Goal: Find specific page/section: Find specific page/section

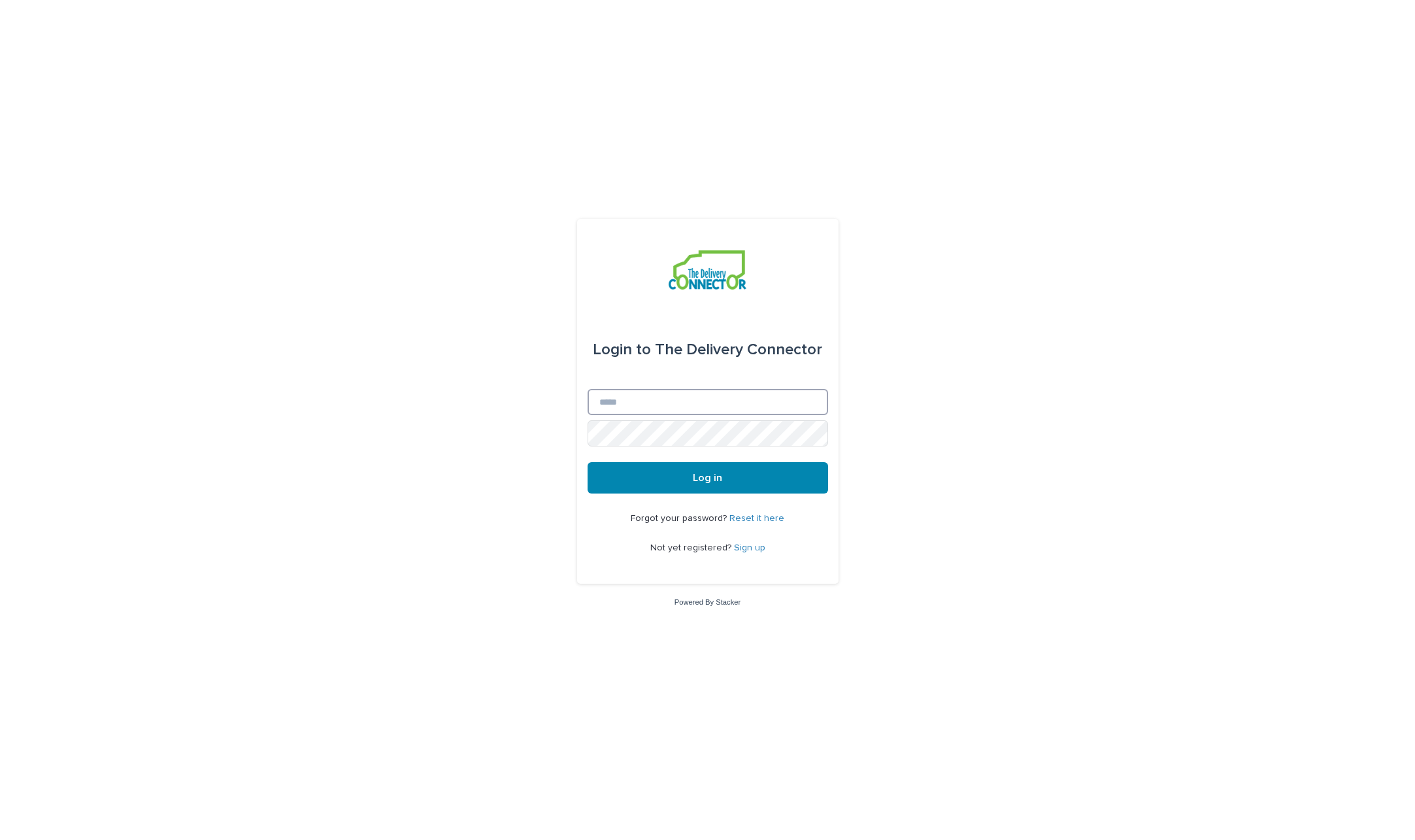
type input "**********"
click at [696, 471] on button "Log in" at bounding box center [707, 477] width 240 height 32
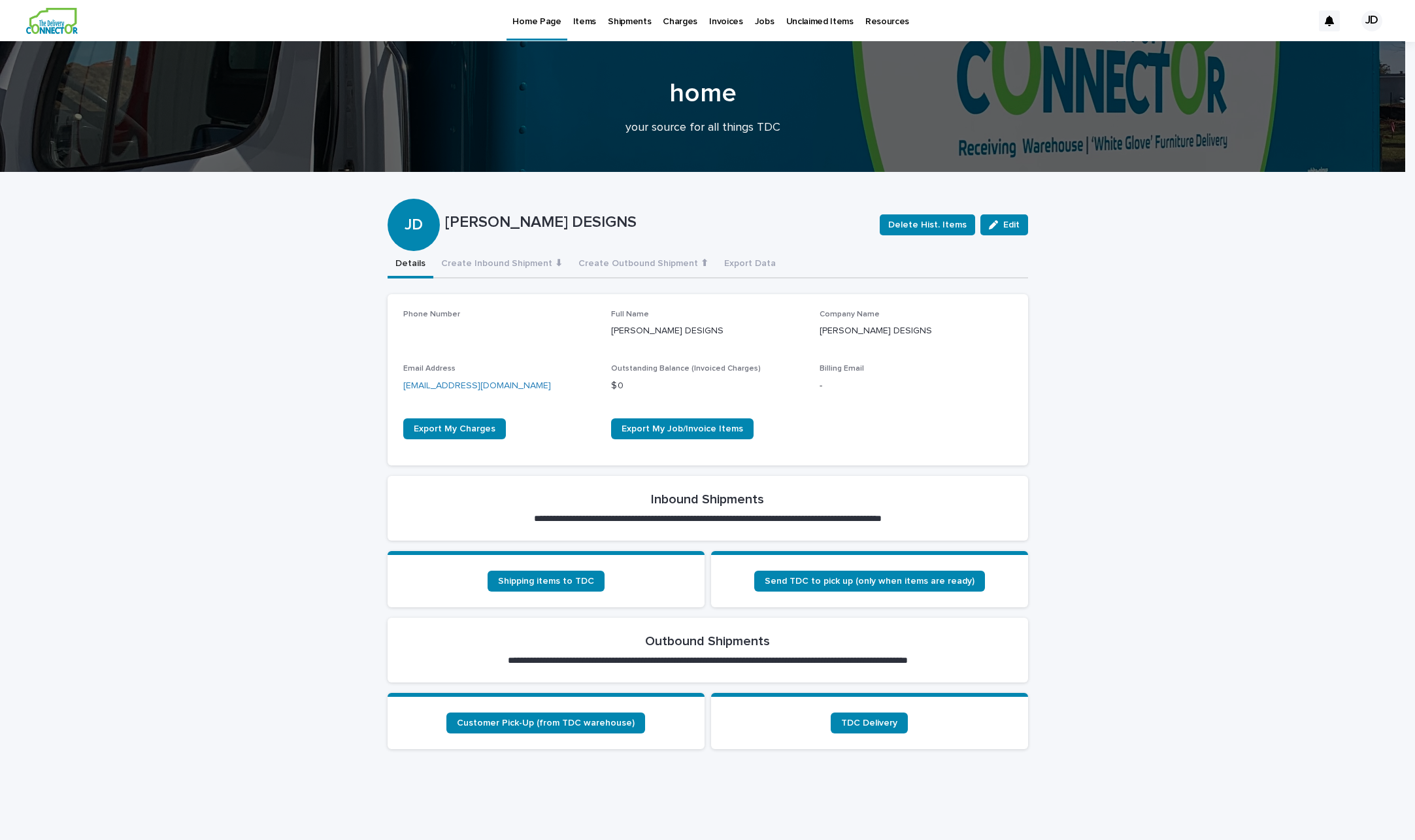
click at [573, 21] on p "Items" at bounding box center [585, 14] width 23 height 27
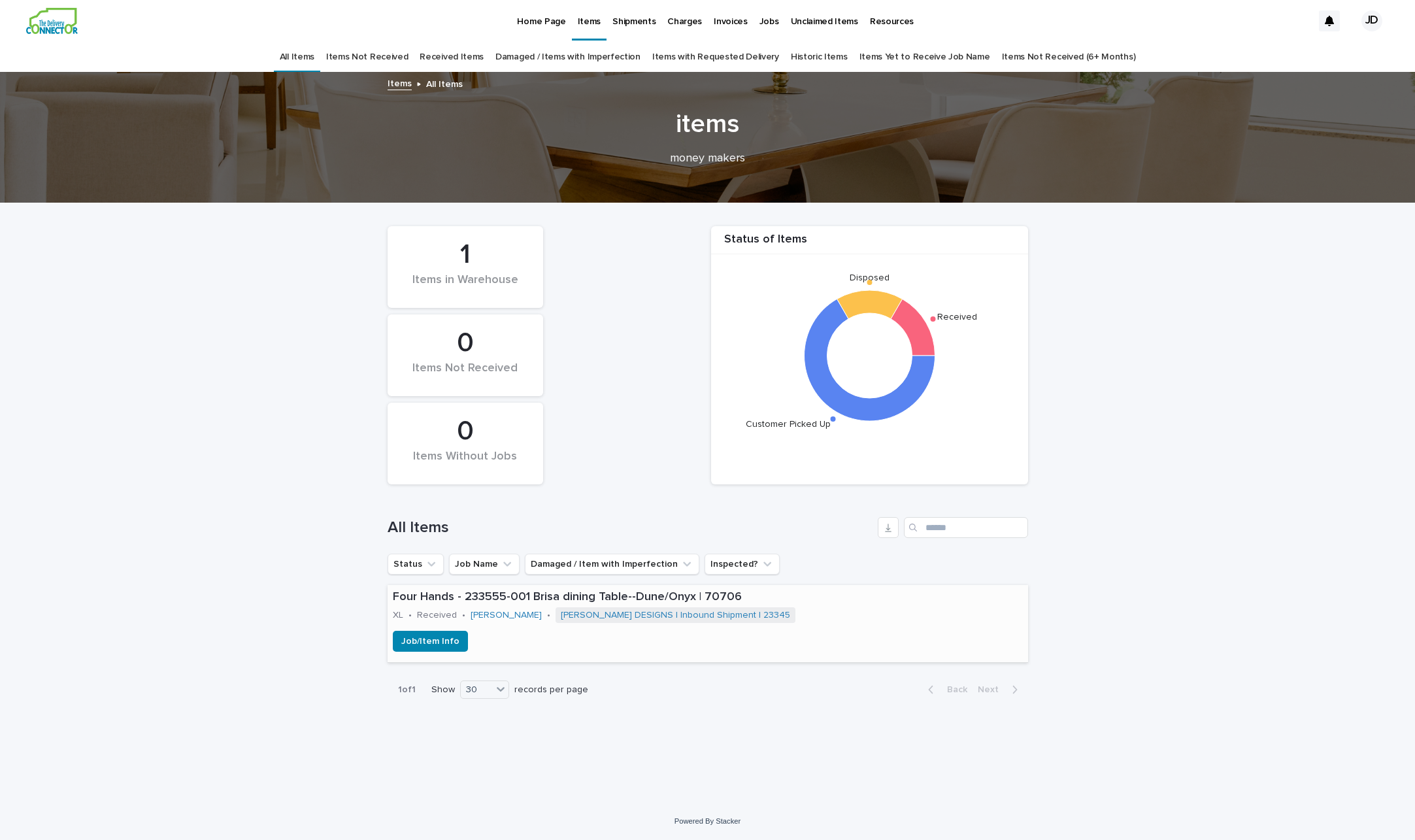
click at [590, 595] on p "Four Hands - 233555-001 Brisa dining Table--Dune/Onyx | 70706" at bounding box center [707, 597] width 630 height 14
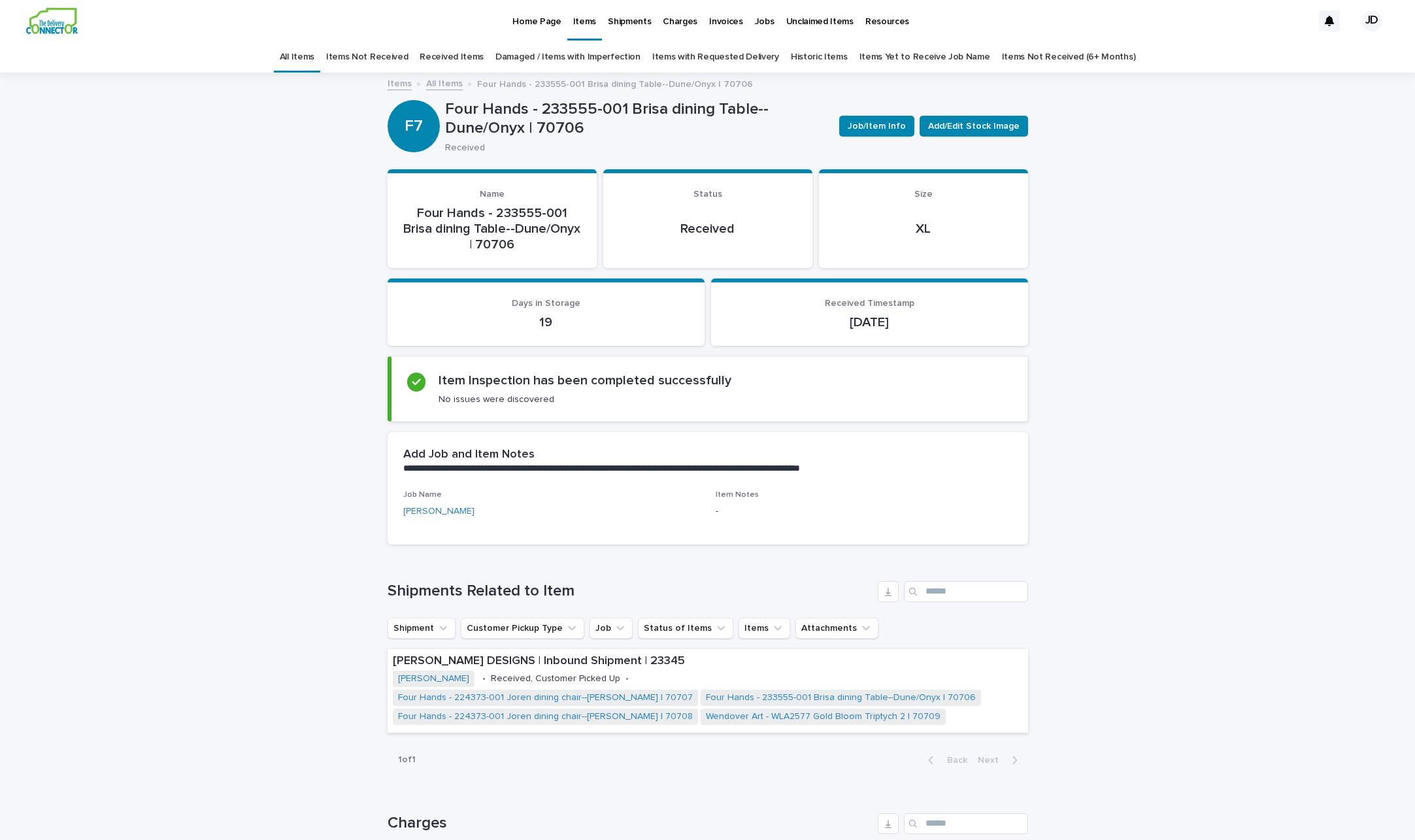
click at [879, 19] on p "Resources" at bounding box center [886, 14] width 43 height 27
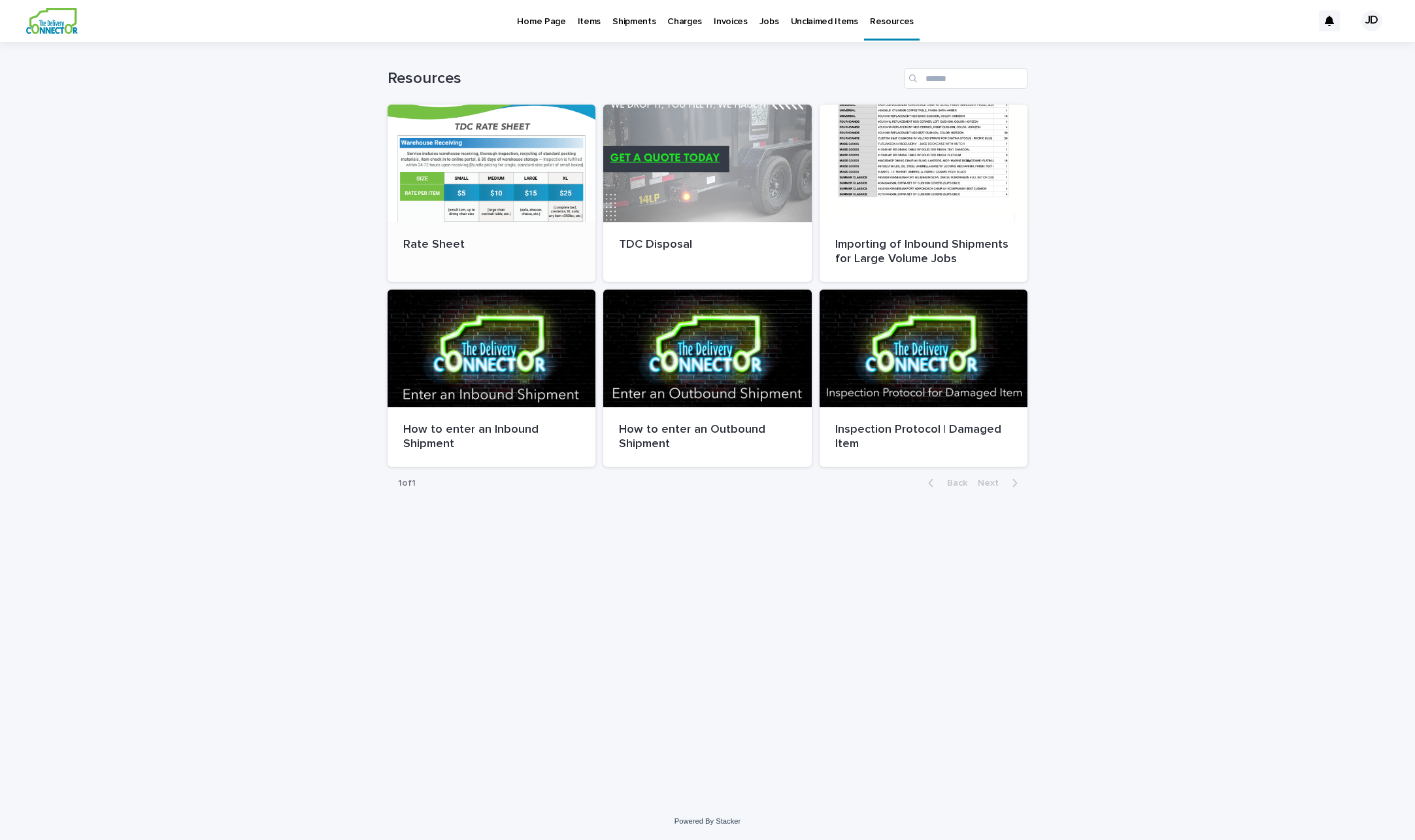
click at [552, 190] on div at bounding box center [492, 163] width 208 height 118
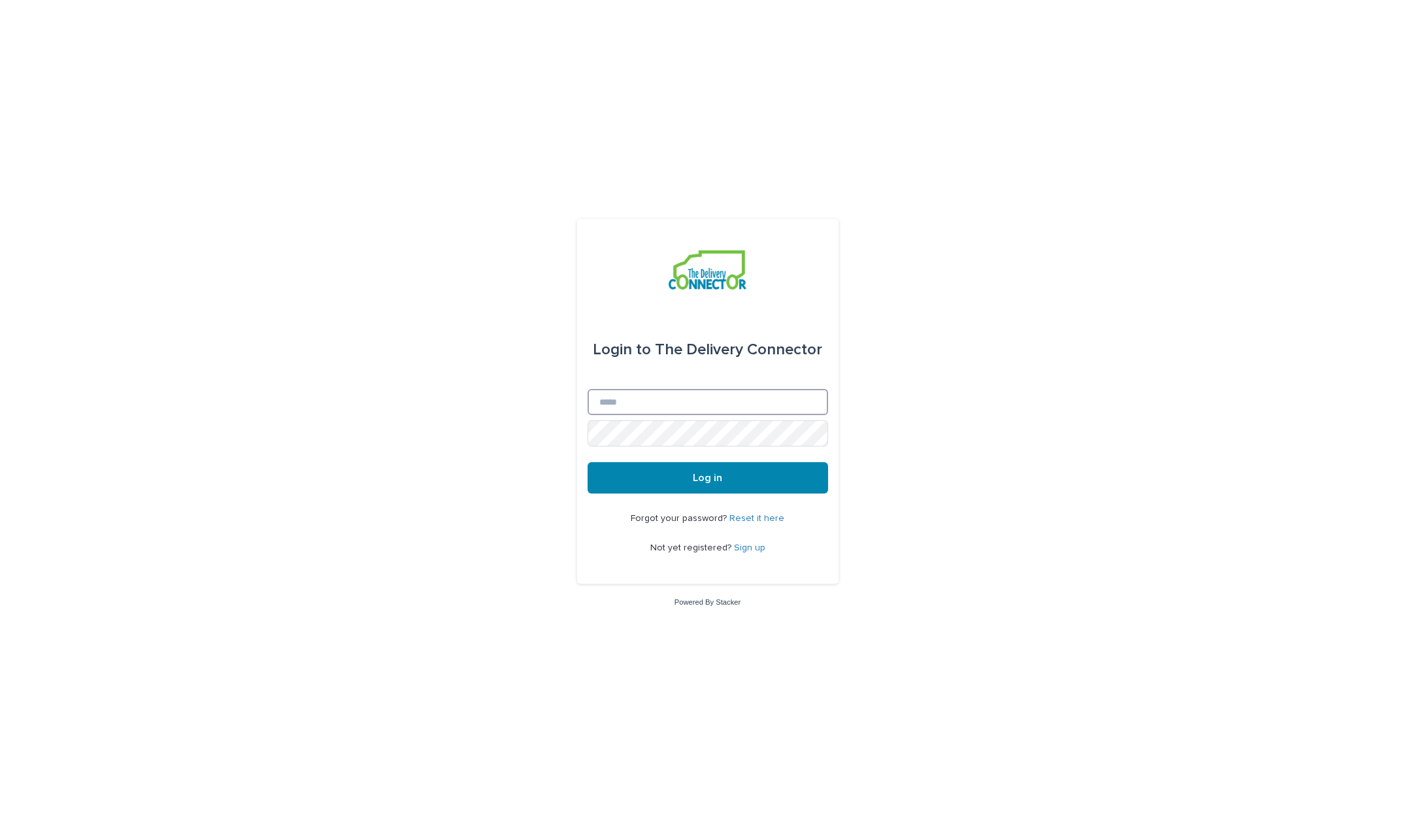
type input "**********"
click at [710, 479] on span "Log in" at bounding box center [707, 477] width 29 height 11
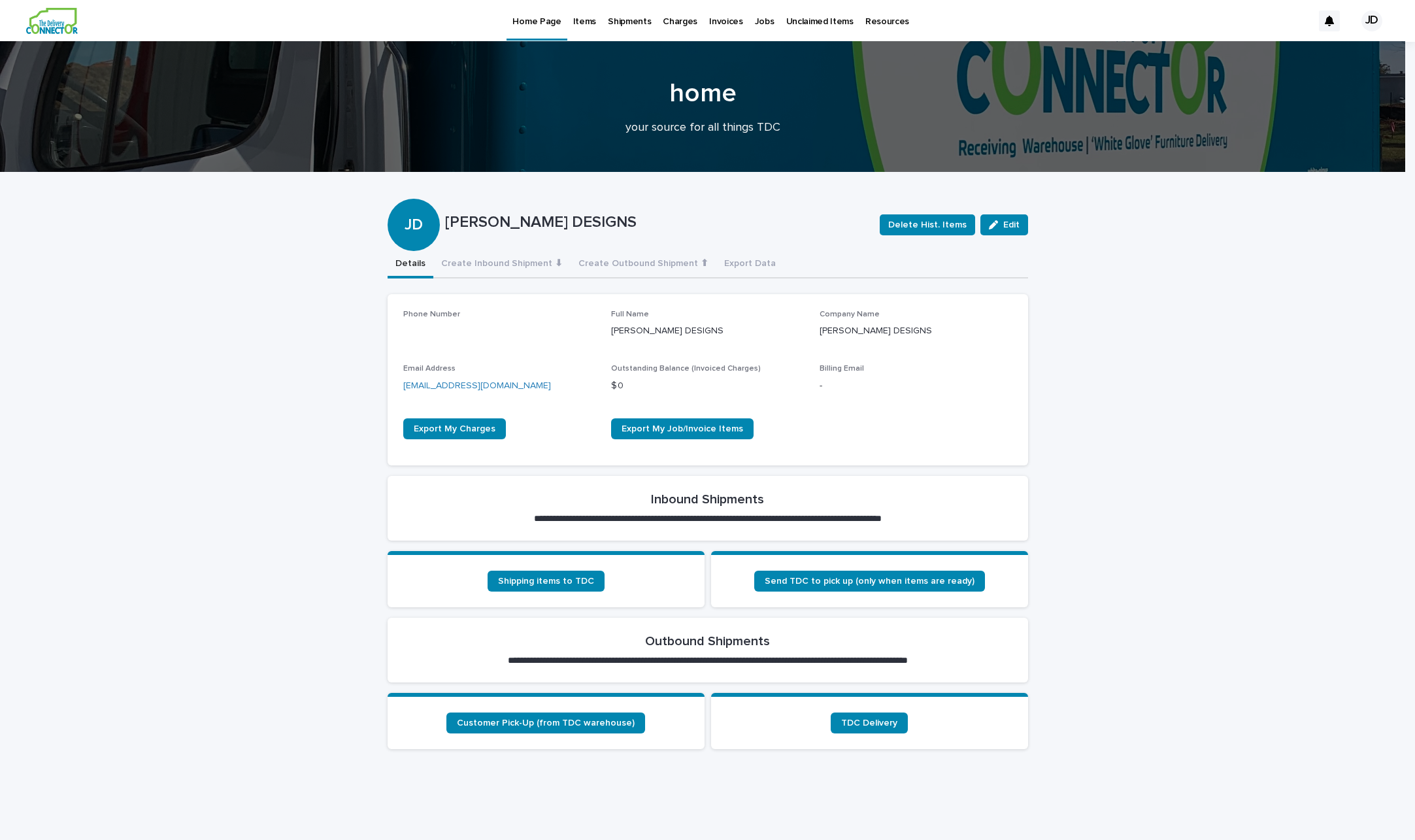
click at [579, 21] on p "Items" at bounding box center [585, 14] width 23 height 27
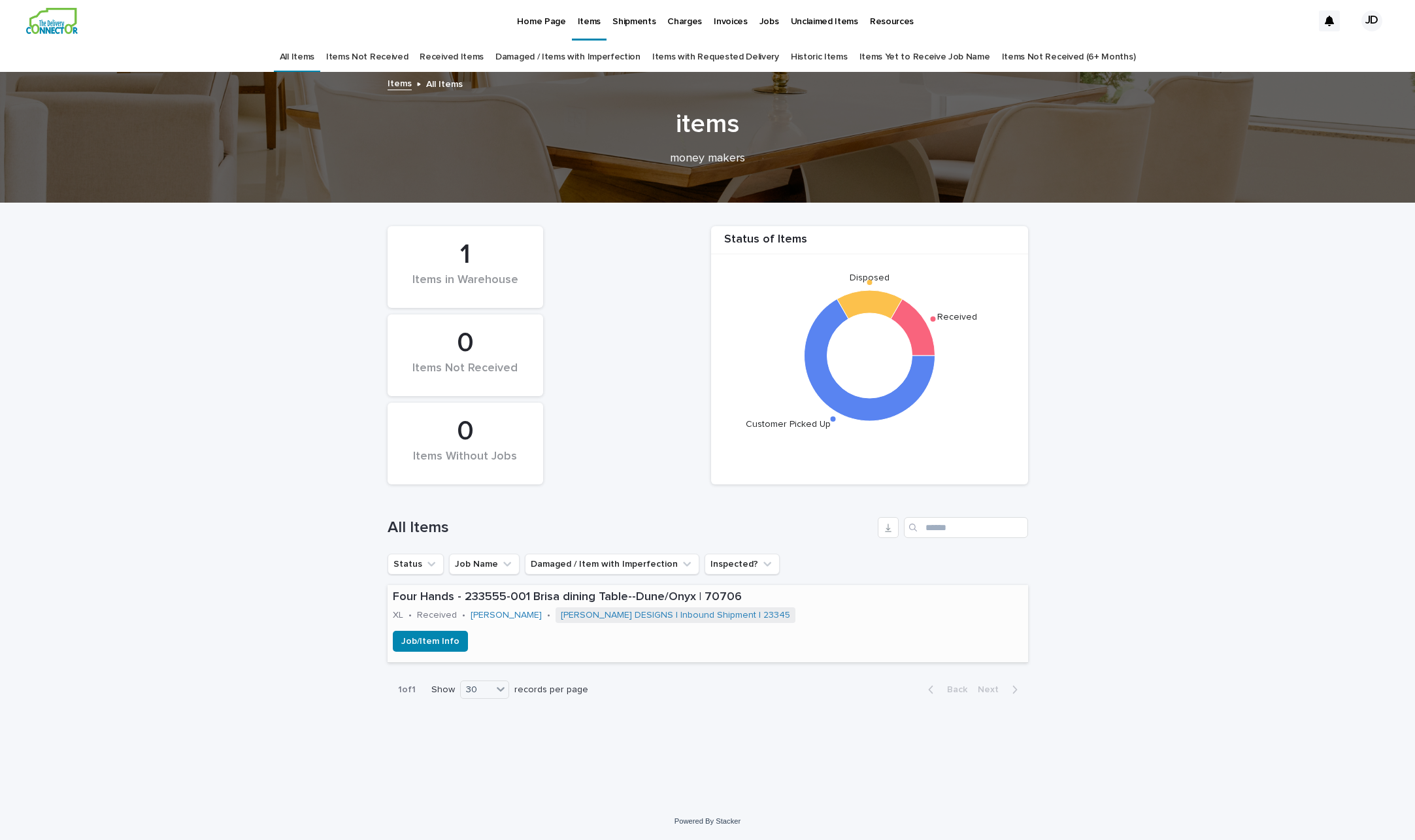
click at [638, 594] on p "Four Hands - 233555-001 Brisa dining Table--Dune/Onyx | 70706" at bounding box center [707, 597] width 630 height 14
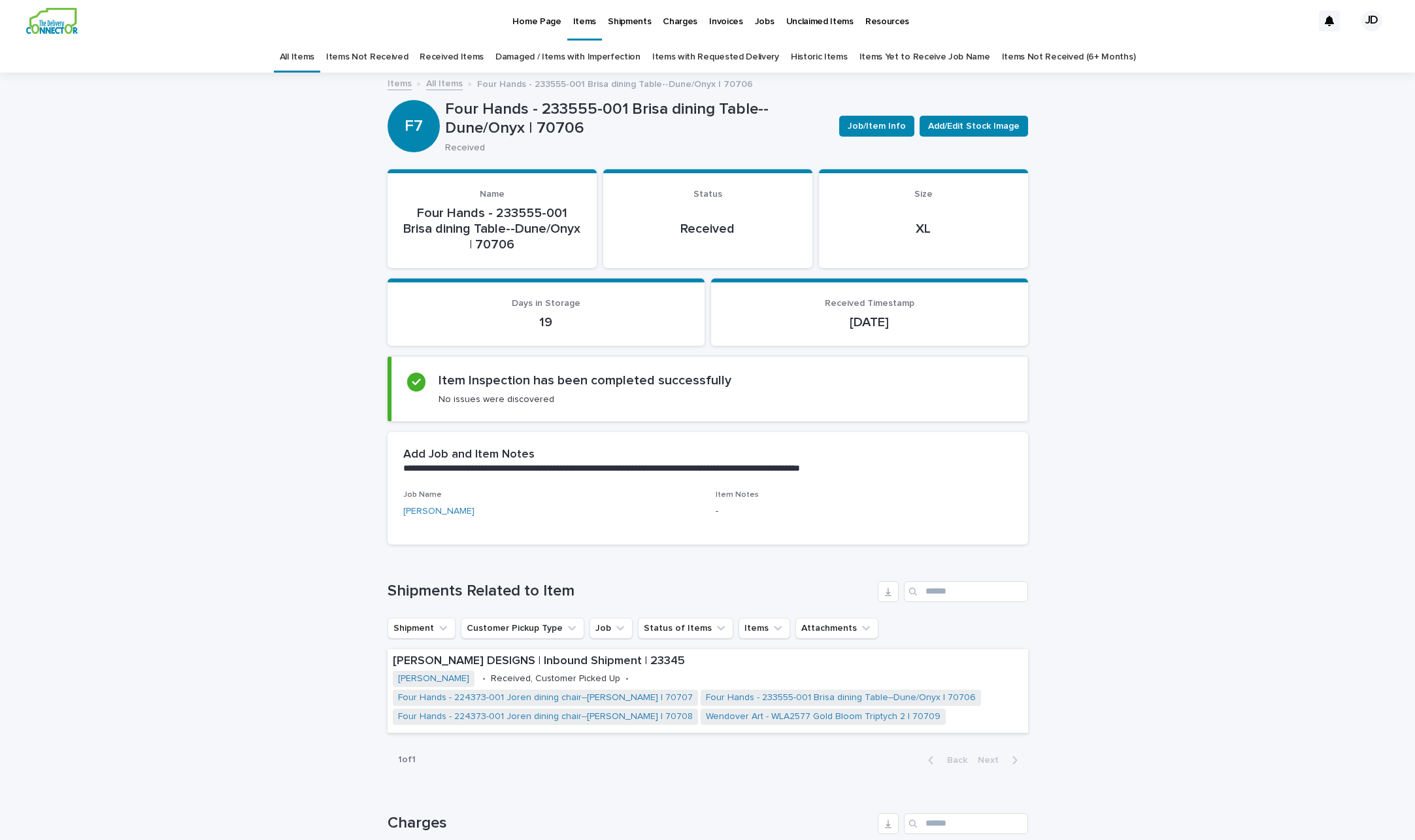
click at [522, 220] on p "Four Hands - 233555-001 Brisa dining Table--Dune/Onyx | 70706" at bounding box center [492, 229] width 177 height 47
